Goal: Task Accomplishment & Management: Complete application form

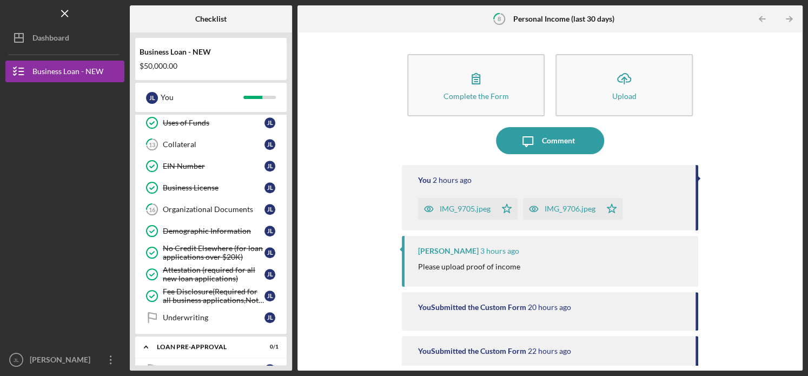
scroll to position [346, 0]
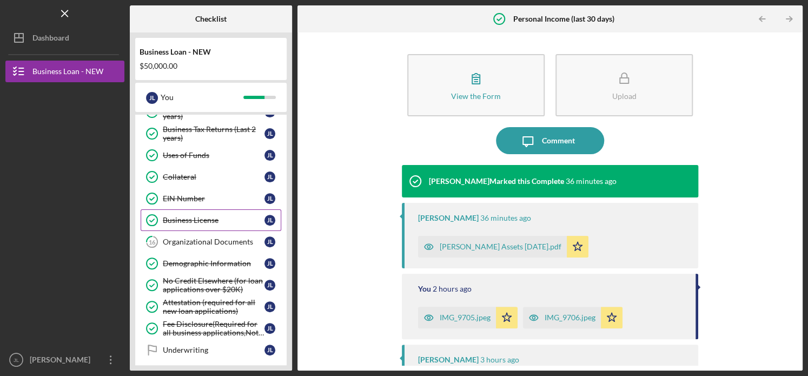
scroll to position [179, 0]
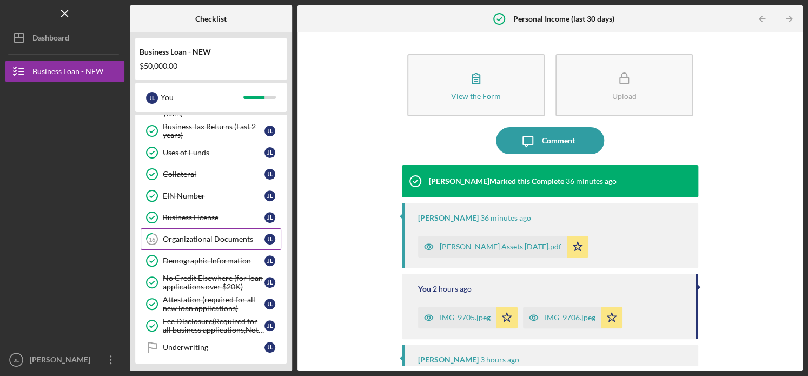
click at [231, 237] on div "Organizational Documents" at bounding box center [214, 239] width 102 height 9
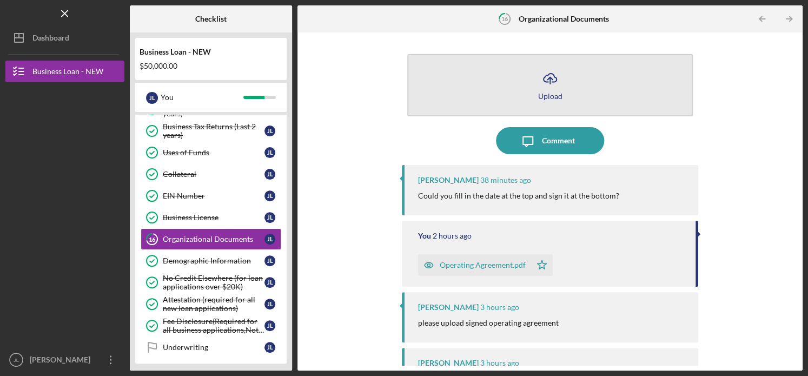
click at [550, 79] on line "button" at bounding box center [550, 80] width 0 height 6
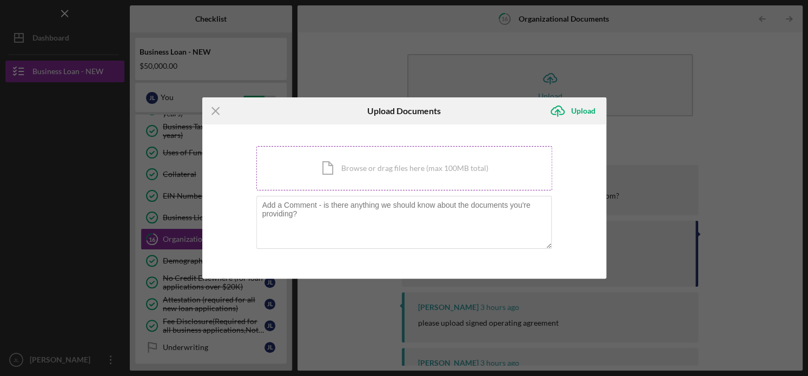
click at [359, 172] on div "Icon/Document Browse or drag files here (max 100MB total) Tap to choose files o…" at bounding box center [404, 168] width 296 height 44
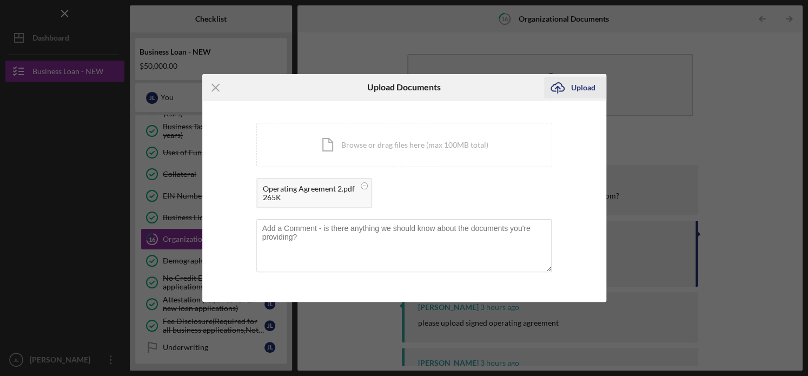
click at [584, 82] on div "Upload" at bounding box center [583, 88] width 24 height 22
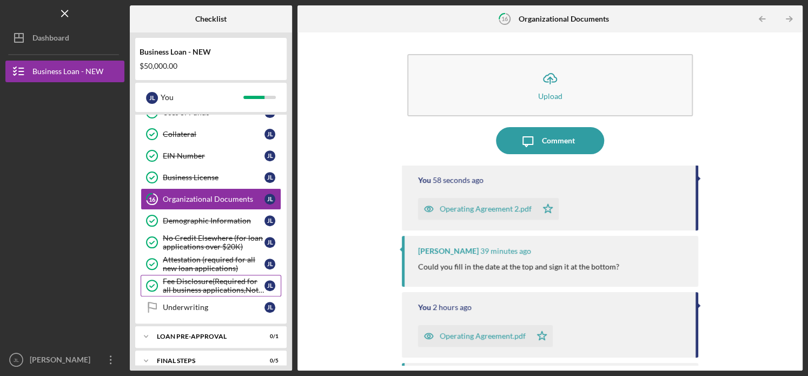
scroll to position [252, 0]
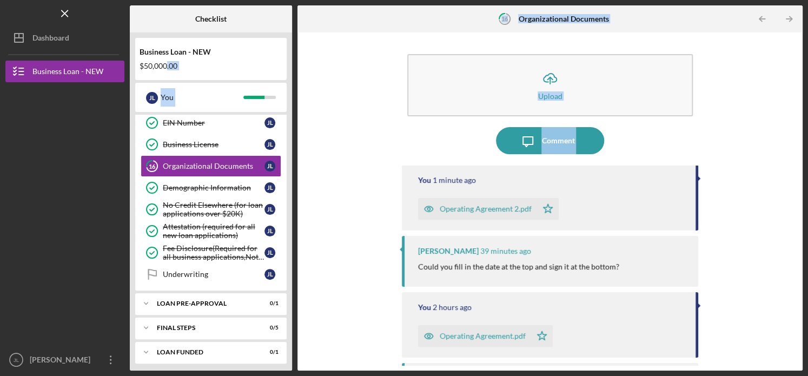
drag, startPoint x: 342, startPoint y: 177, endPoint x: 163, endPoint y: 56, distance: 216.5
click at [163, 56] on div "Checklist Business Loan - NEW $50,000.00 J L You Icon/Expander INQUIRY INFORMAT…" at bounding box center [466, 187] width 672 height 365
click at [62, 11] on line "button" at bounding box center [65, 13] width 6 height 6
